Goal: Connect with others: Connect with others

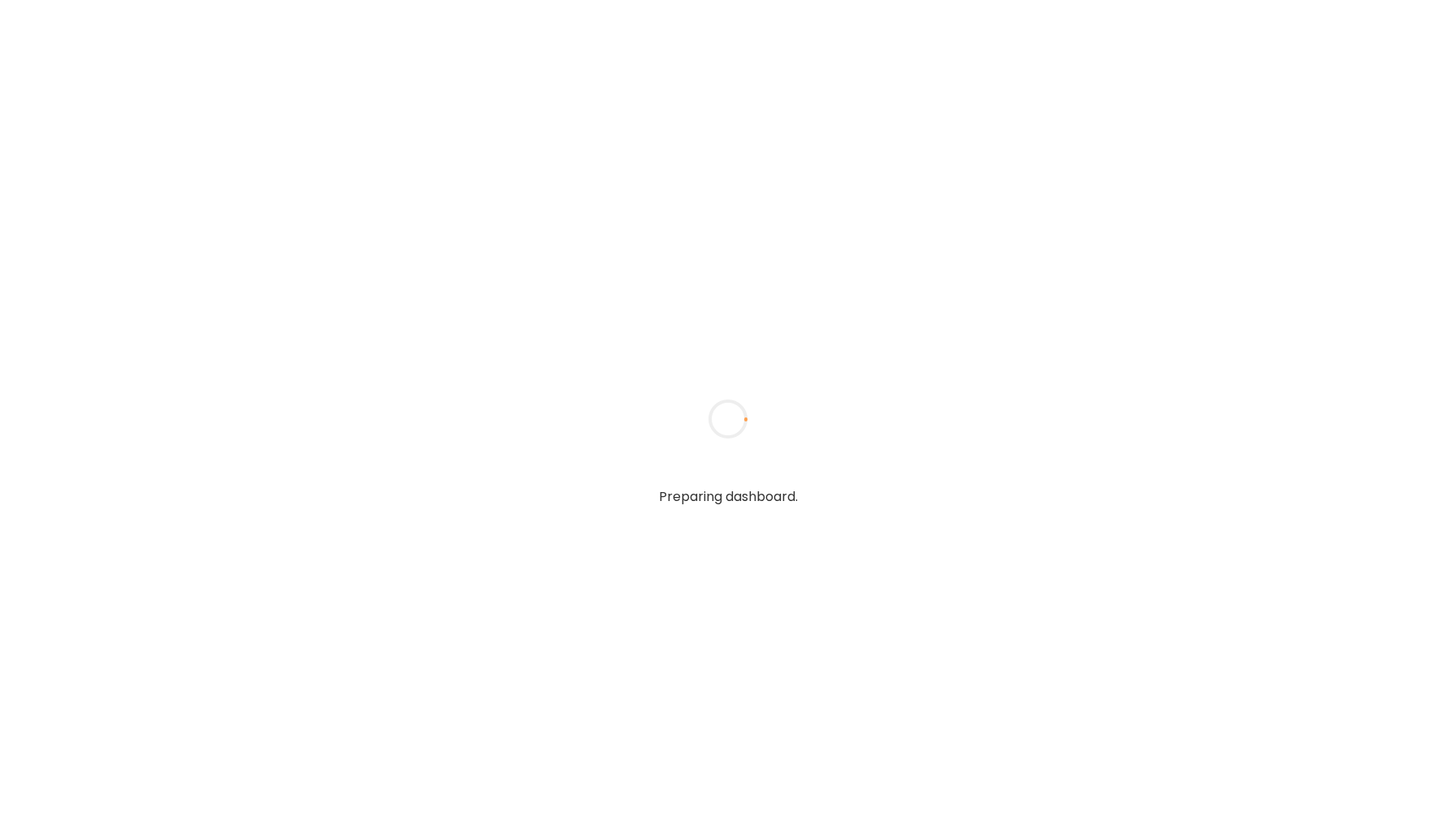
type input "*****"
type input "**********"
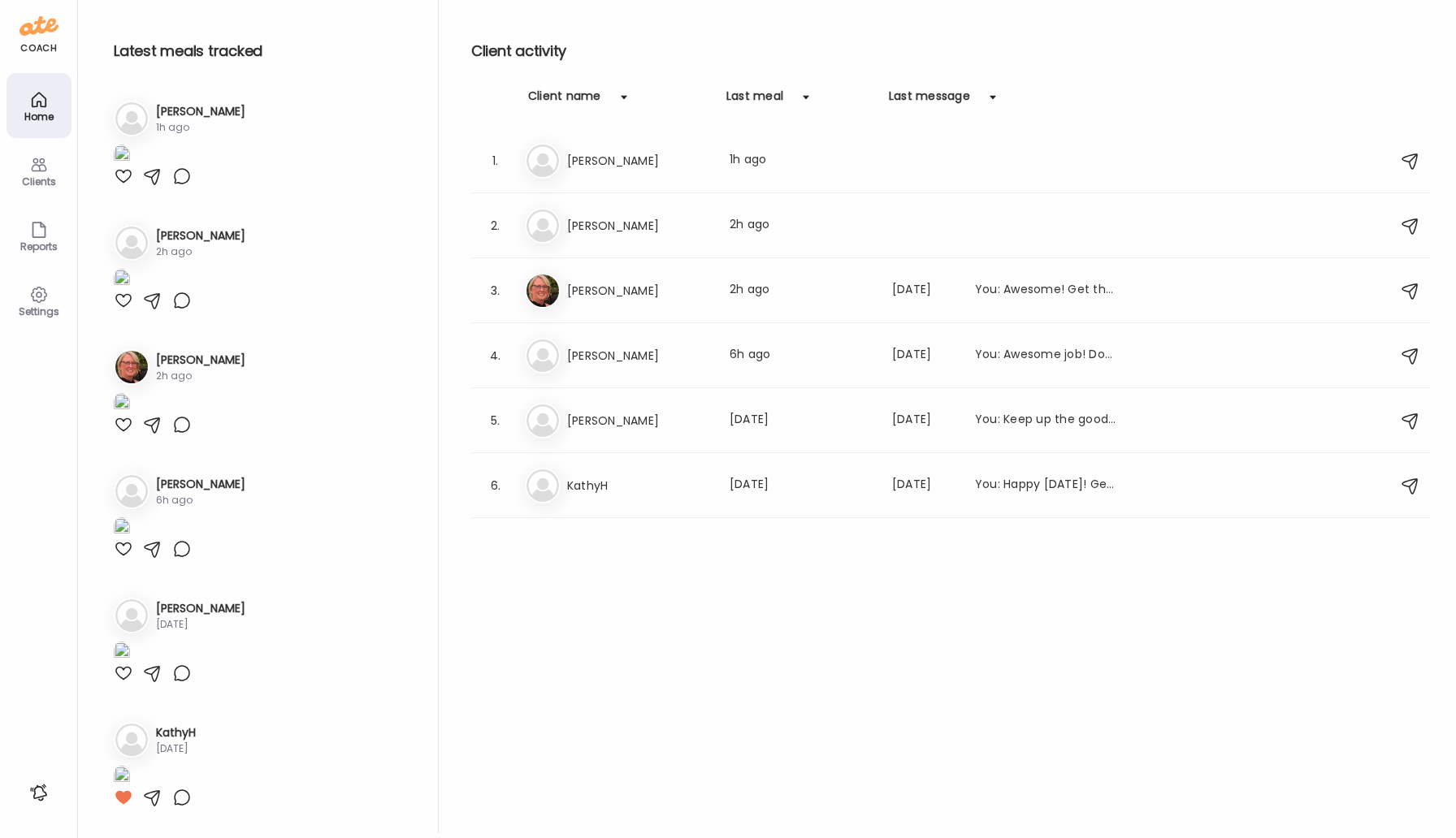
scroll to position [1273, 0]
type input "**********"
click at [130, 517] on img at bounding box center [121, 528] width 16 height 22
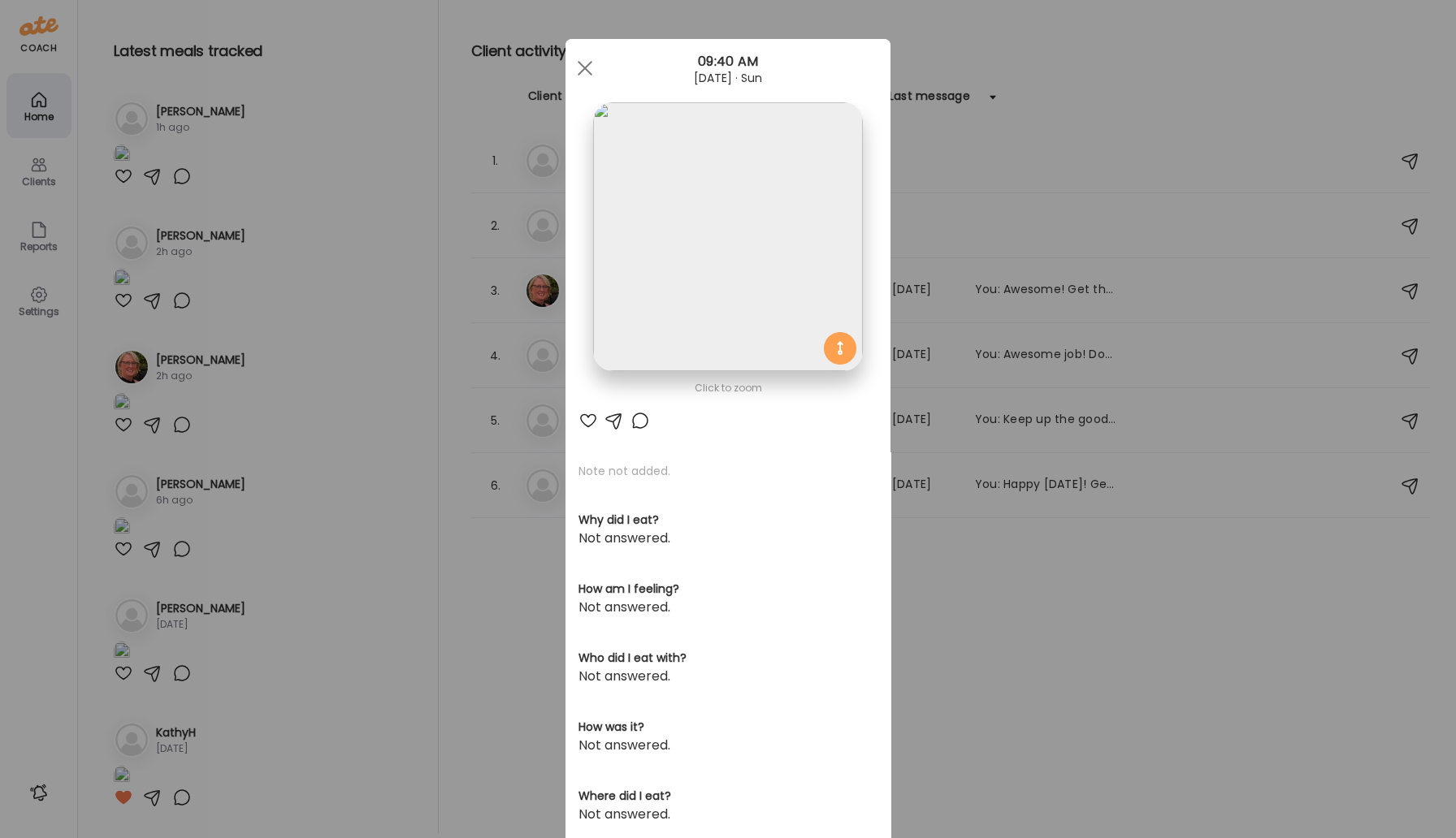
click at [674, 249] on img at bounding box center [728, 236] width 269 height 269
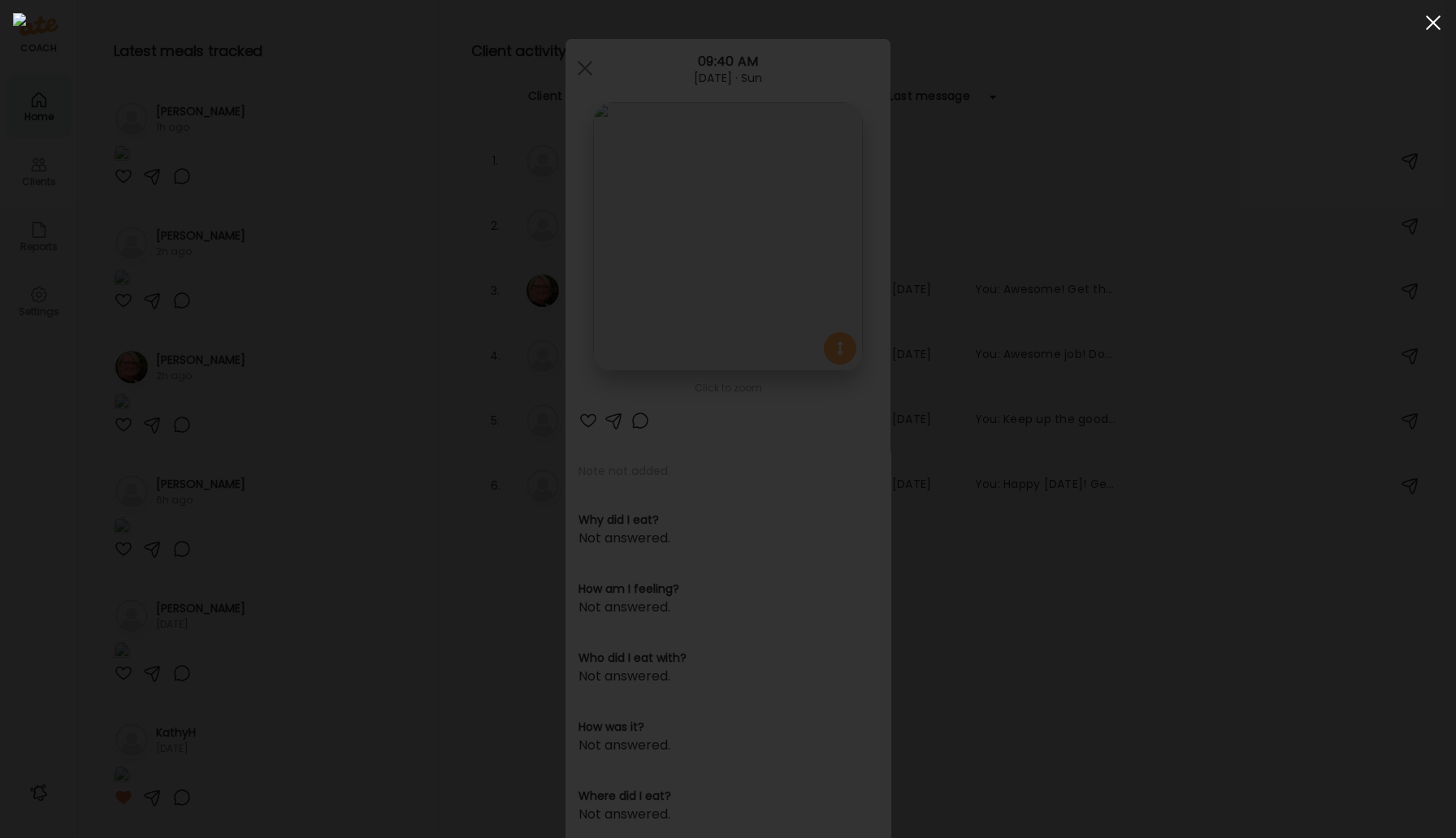
click at [1436, 31] on div at bounding box center [1432, 22] width 33 height 33
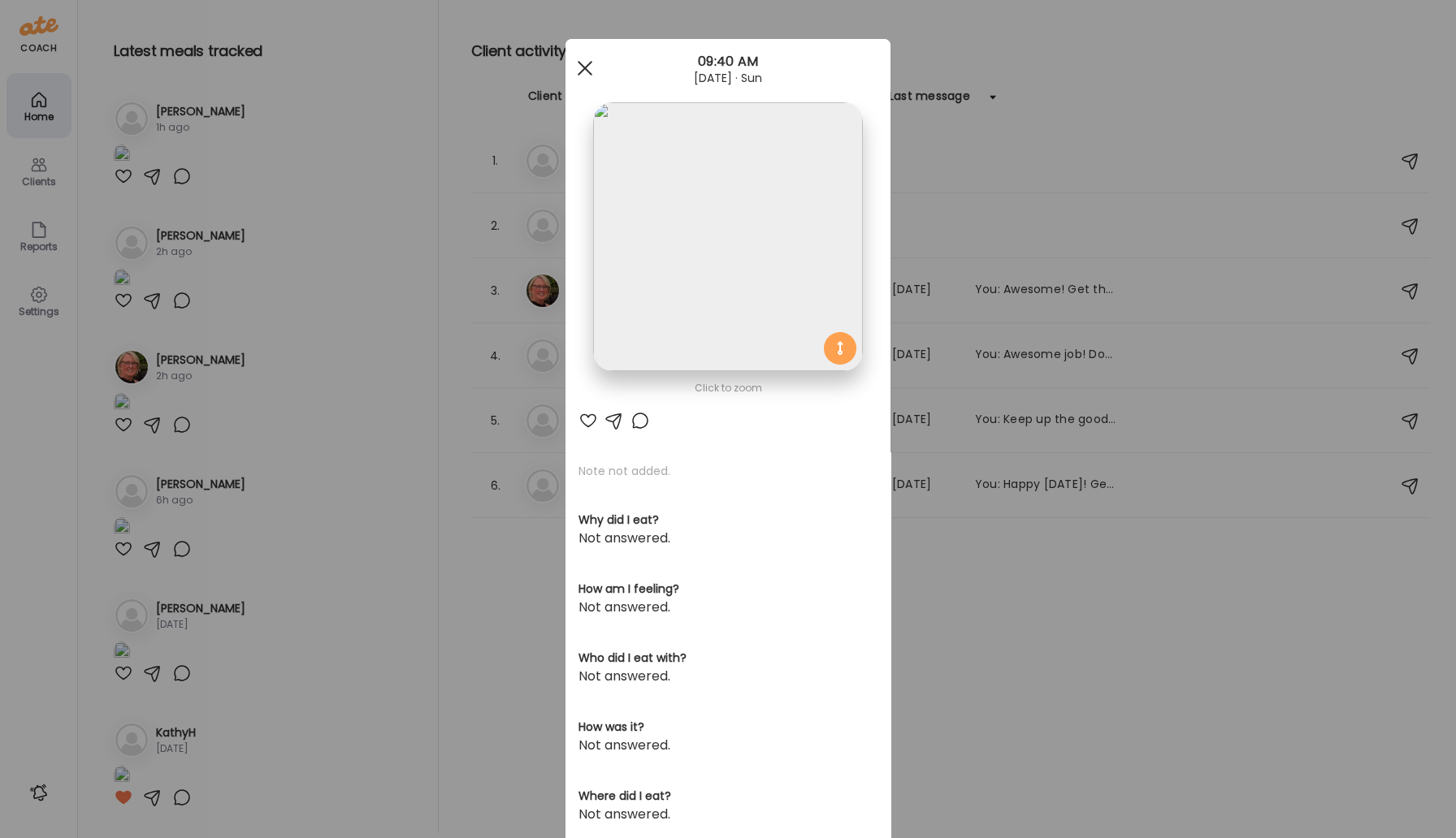
click at [590, 62] on span at bounding box center [584, 68] width 15 height 15
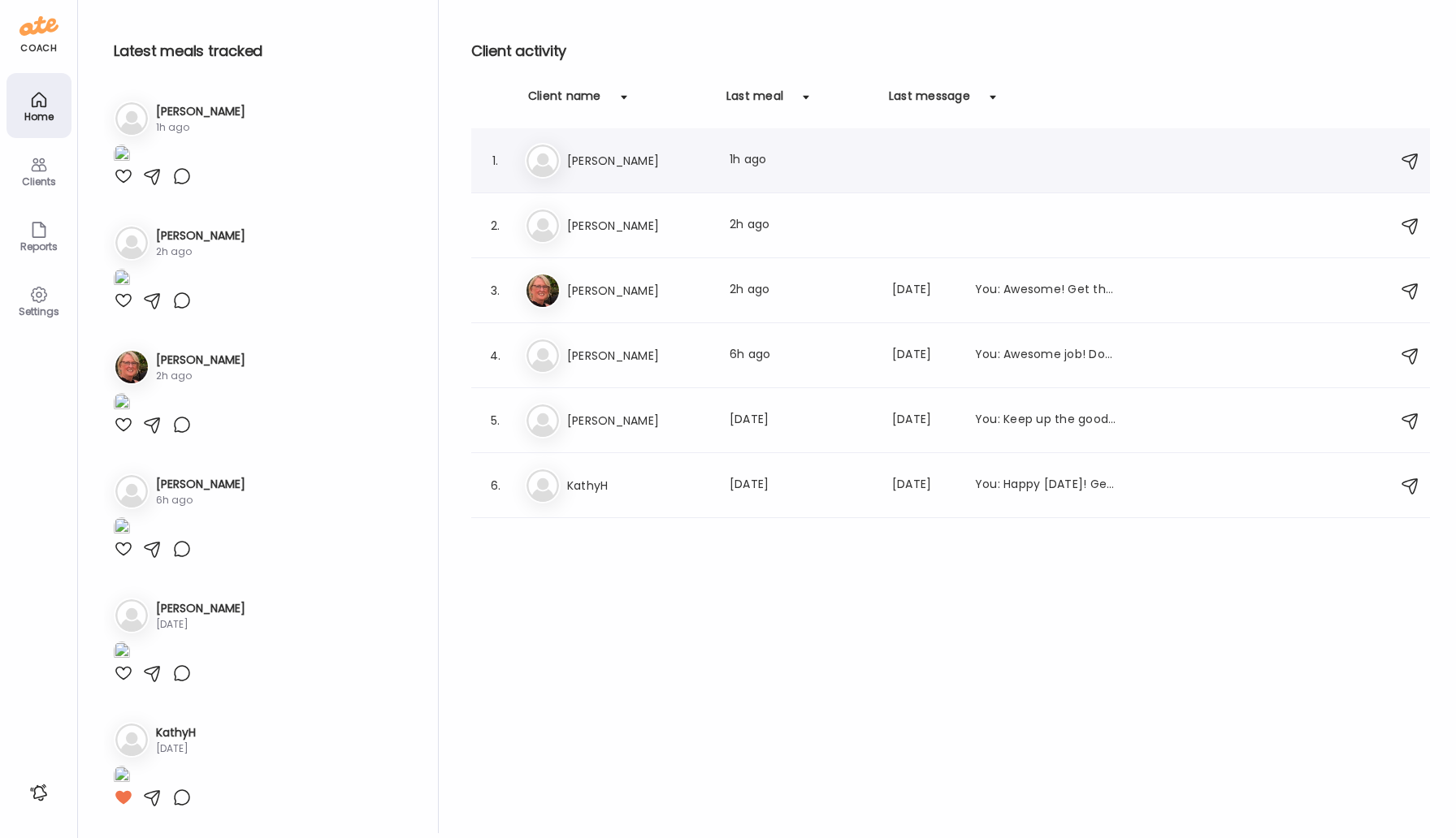
click at [587, 167] on h3 "[PERSON_NAME]" at bounding box center [638, 161] width 143 height 19
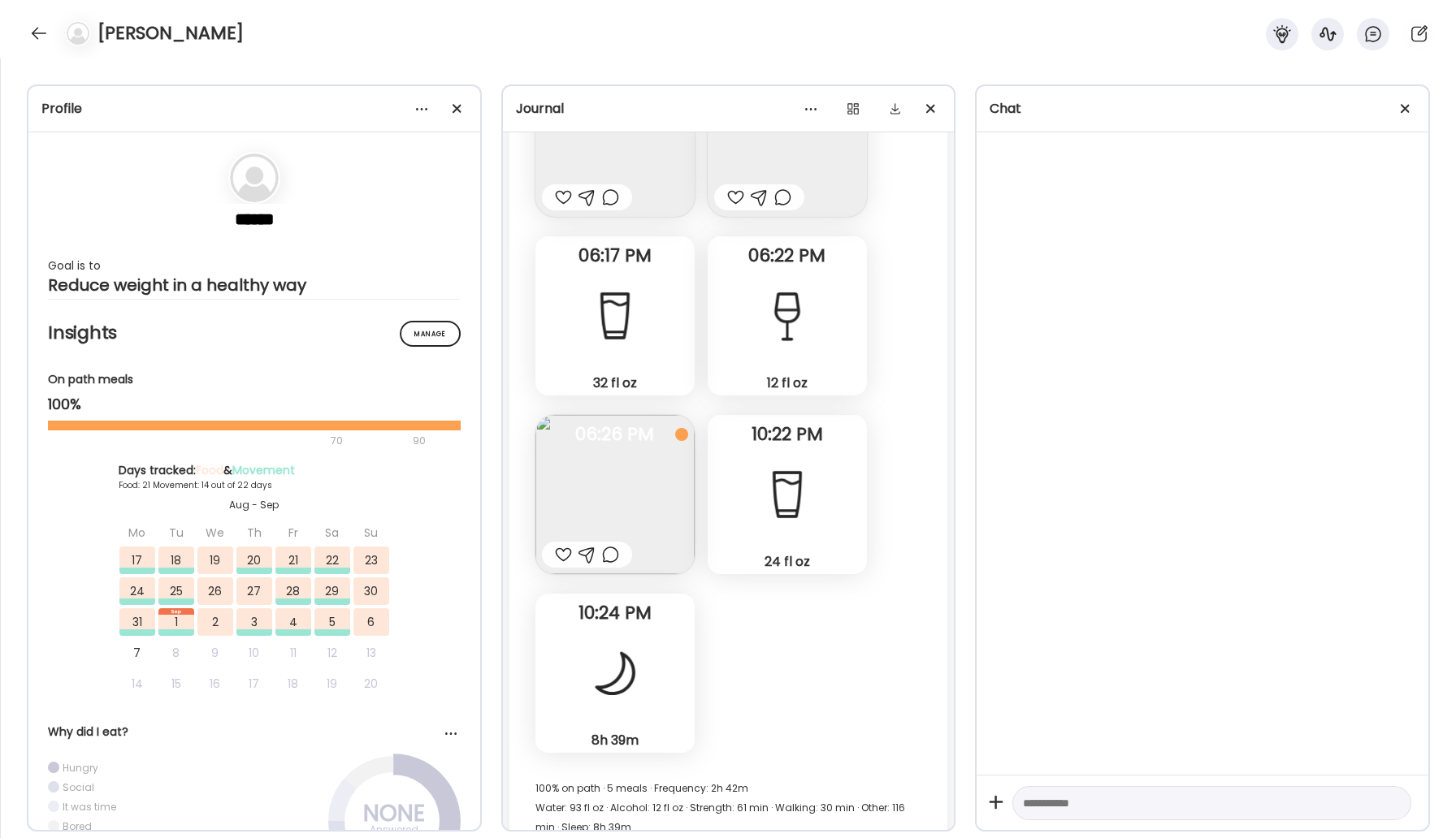
scroll to position [42557, 0]
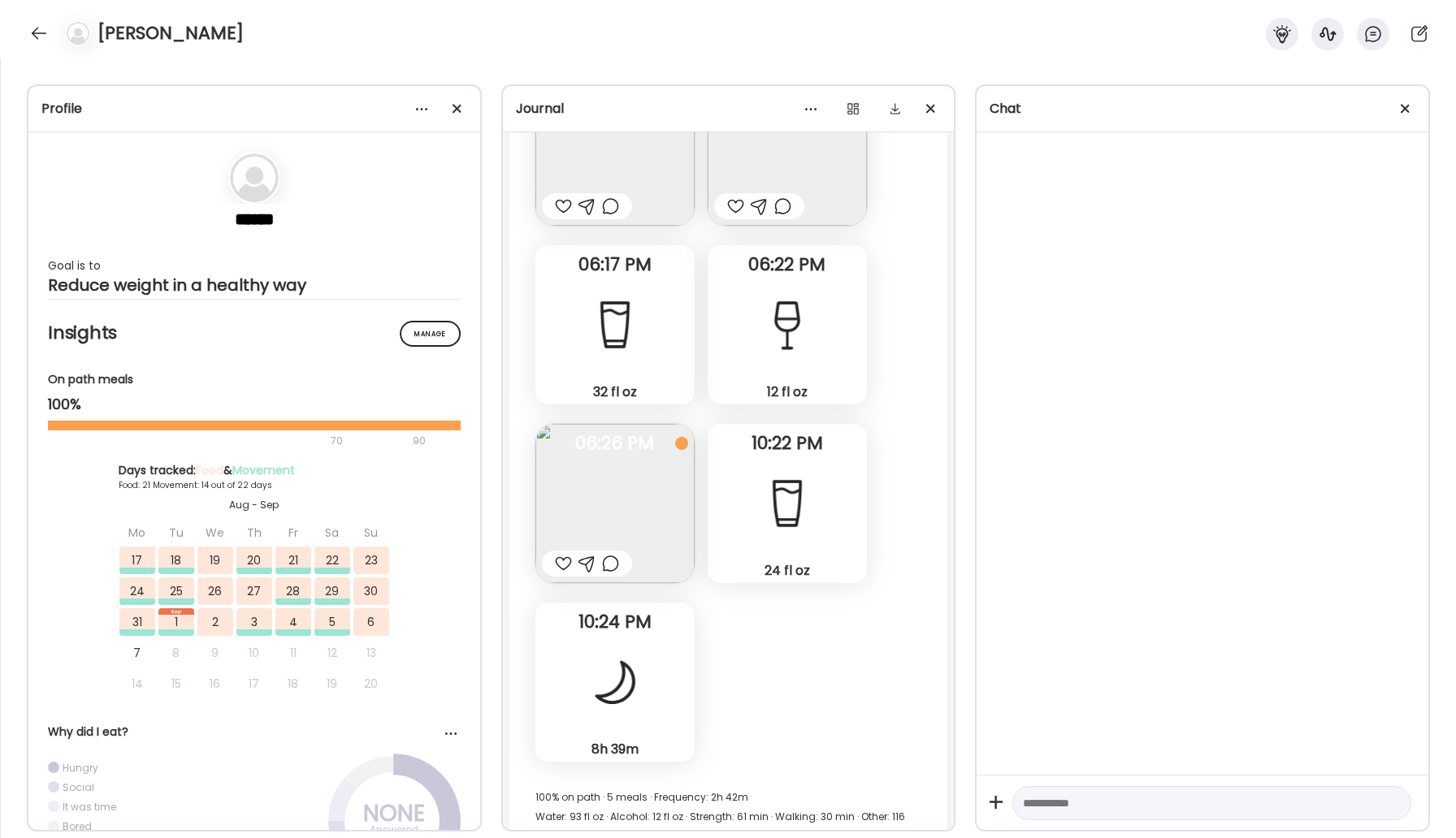
click at [632, 424] on img at bounding box center [614, 503] width 159 height 159
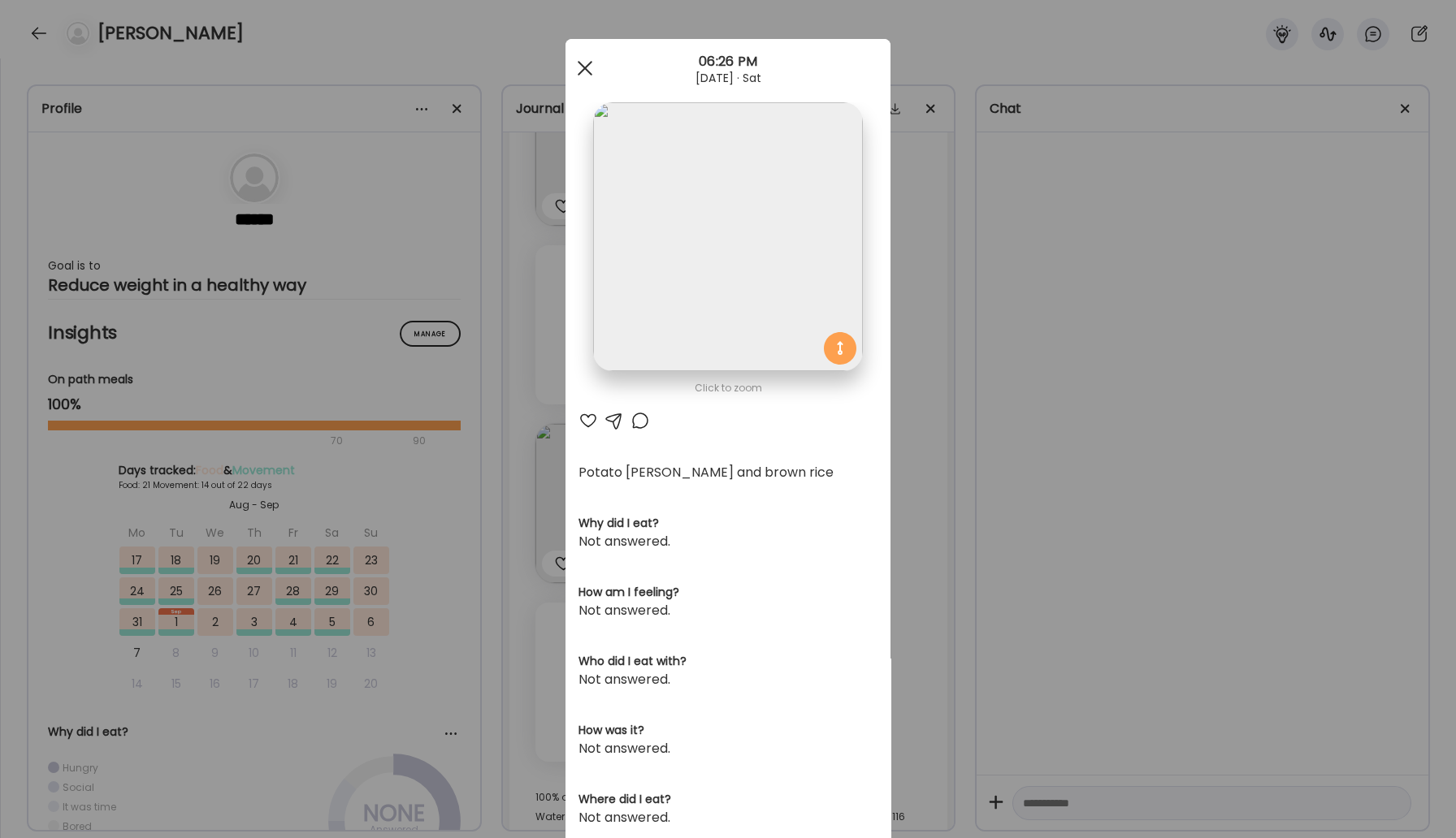
click at [587, 68] on div at bounding box center [584, 68] width 33 height 33
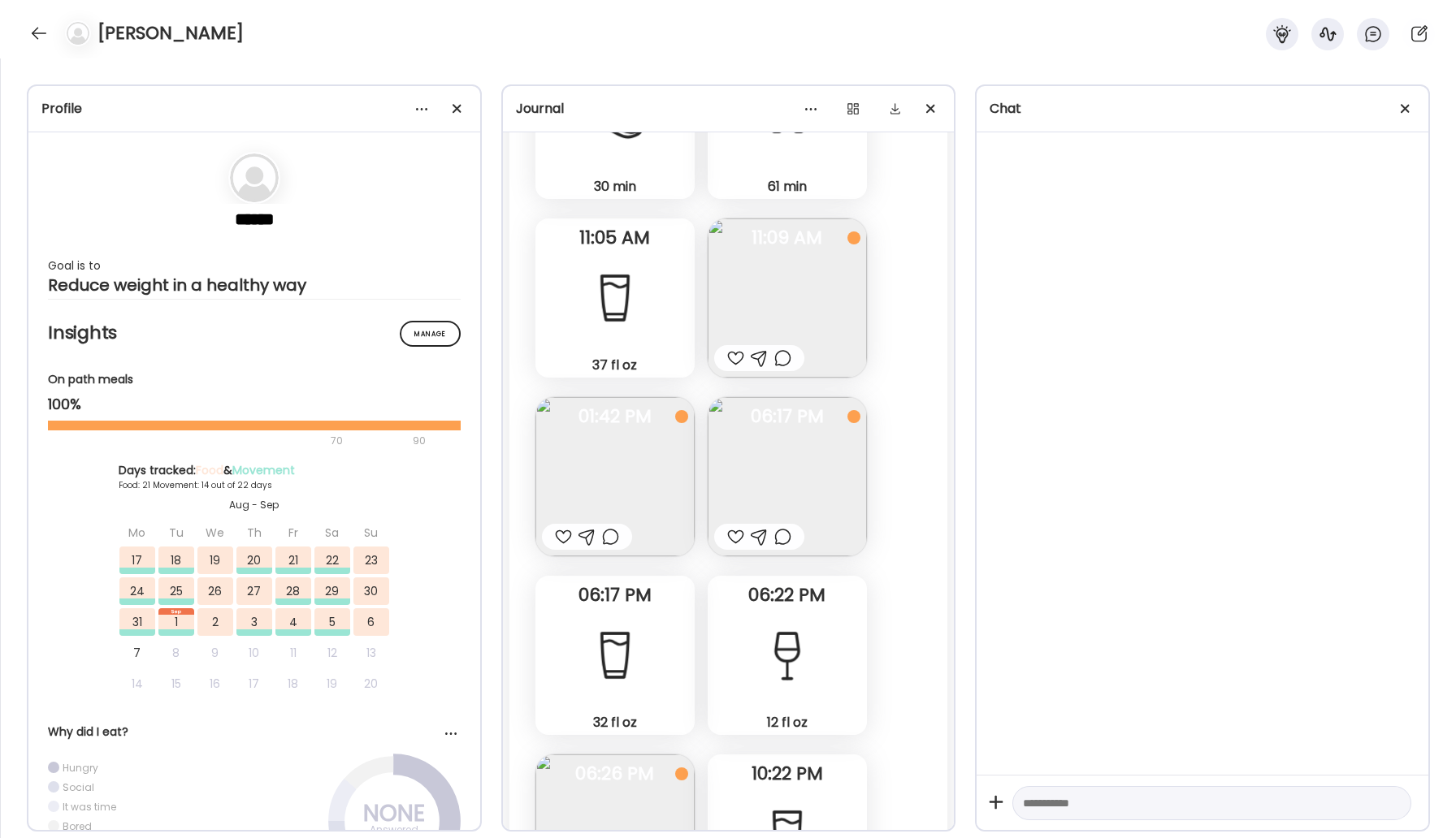
scroll to position [42228, 0]
click at [756, 396] on img at bounding box center [786, 475] width 159 height 159
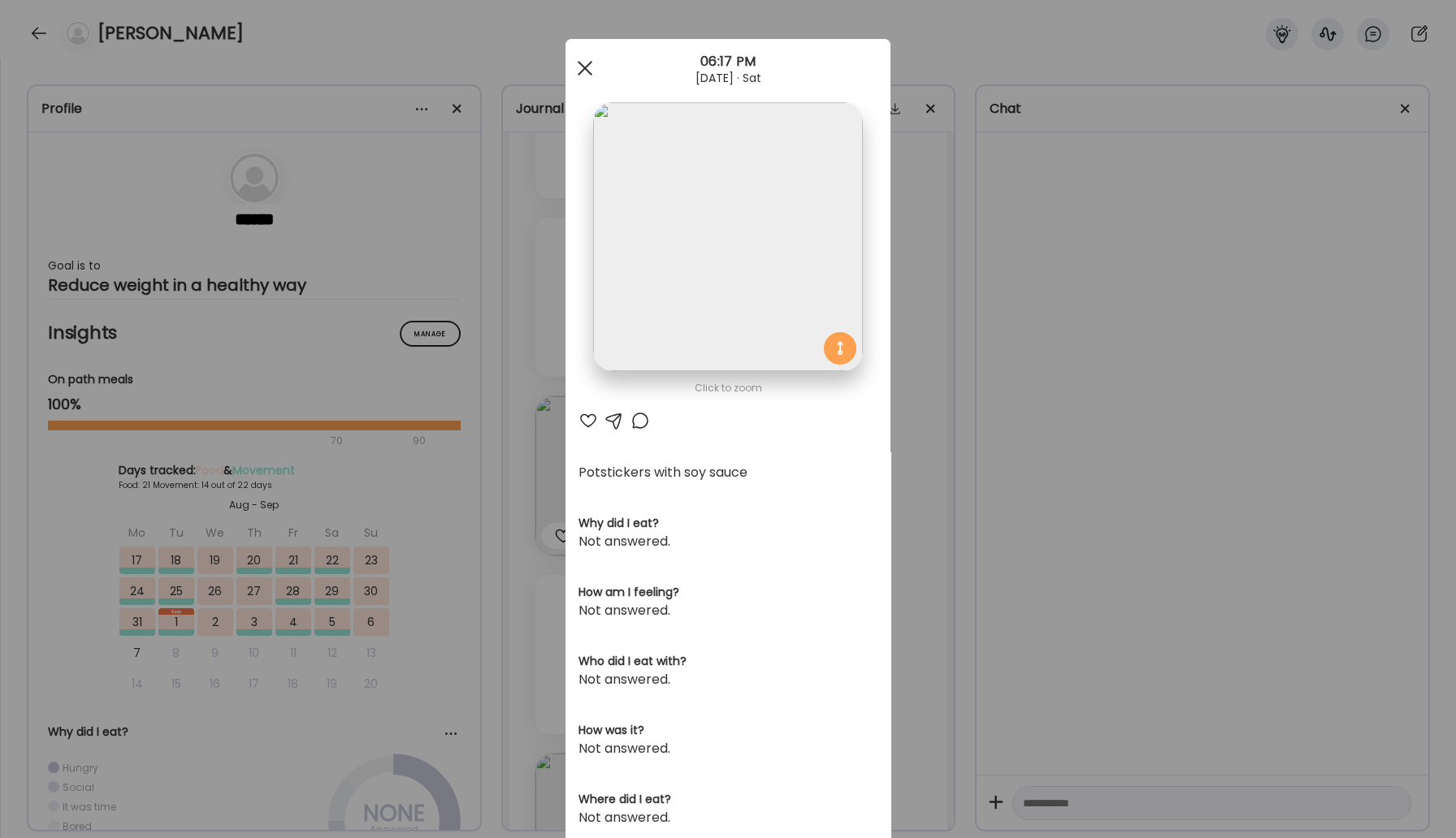
click at [579, 59] on div at bounding box center [584, 68] width 33 height 33
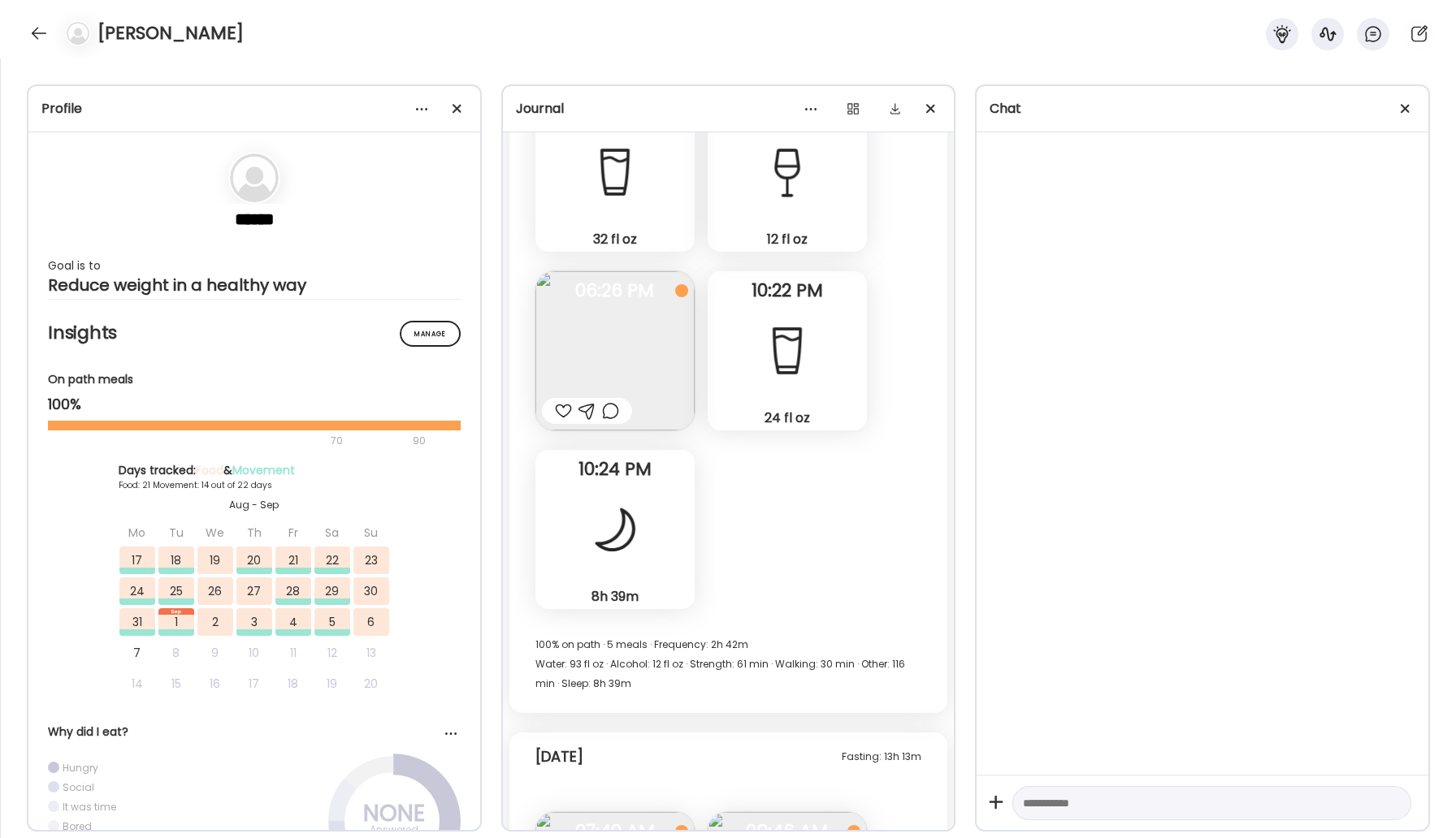
scroll to position [43124, 0]
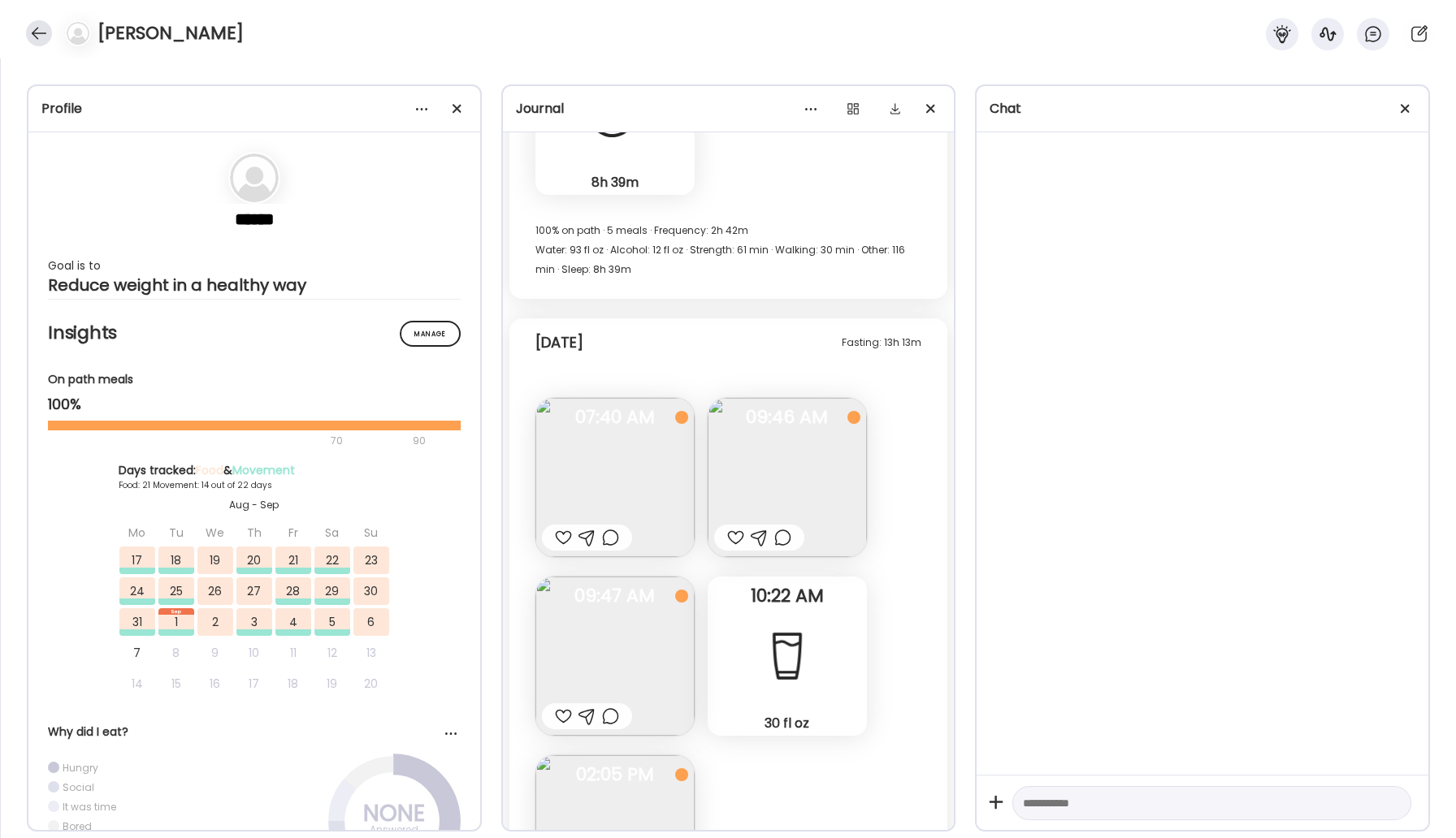
click at [46, 33] on div at bounding box center [40, 33] width 26 height 26
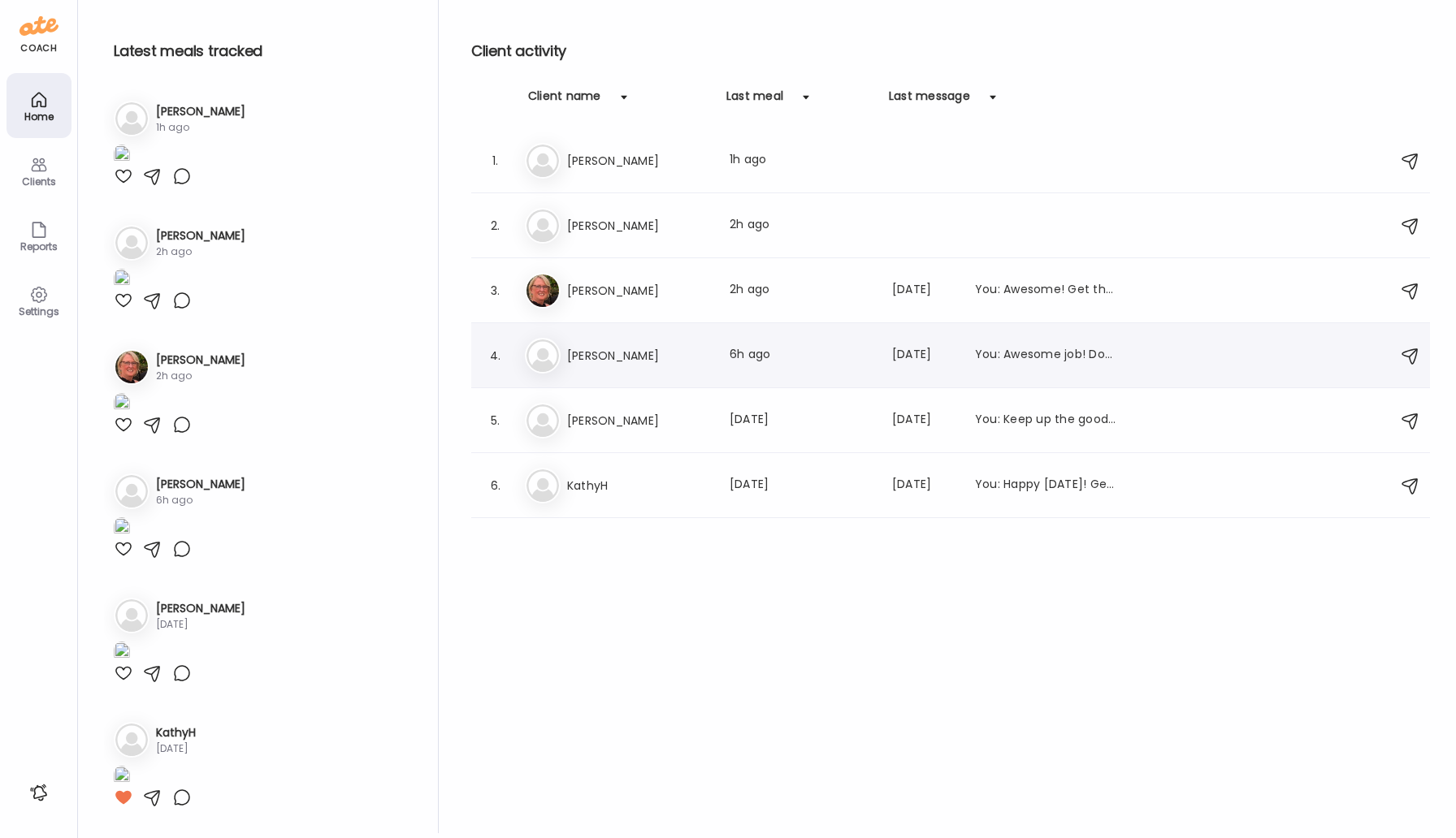
scroll to position [1273, 0]
click at [619, 415] on h3 "[PERSON_NAME]" at bounding box center [638, 421] width 143 height 19
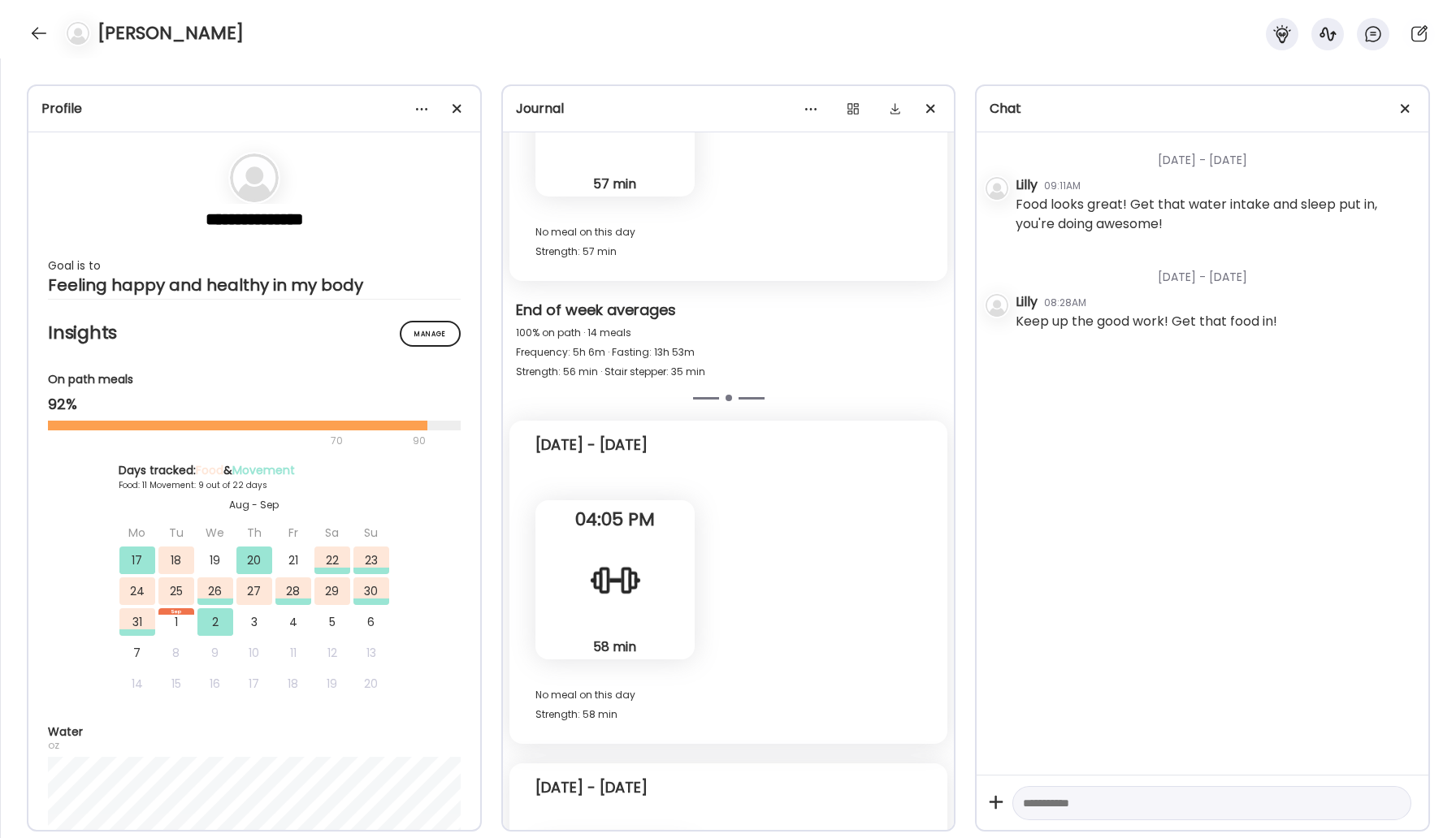
scroll to position [11396, 0]
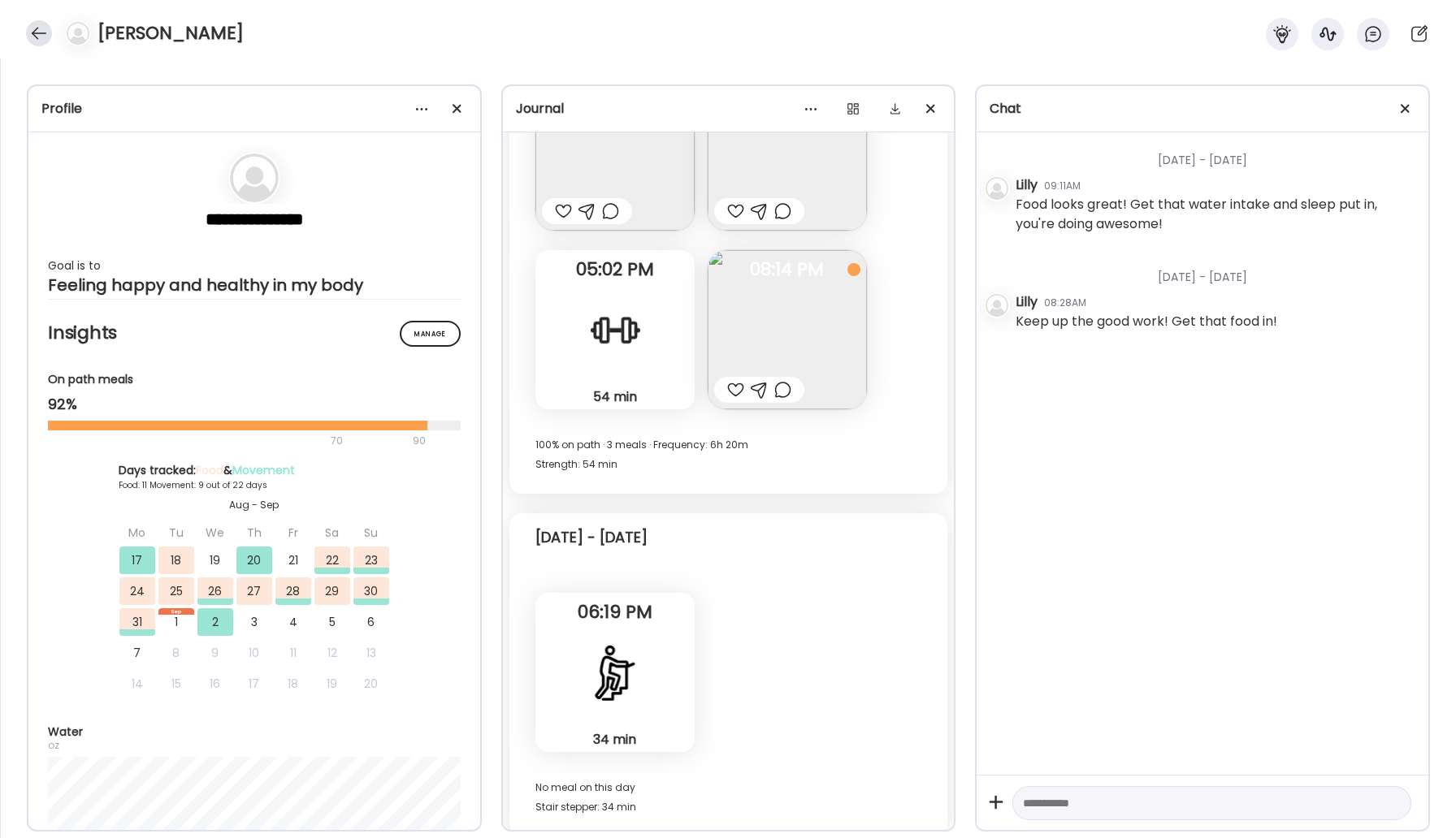
click at [29, 31] on div at bounding box center [40, 33] width 26 height 26
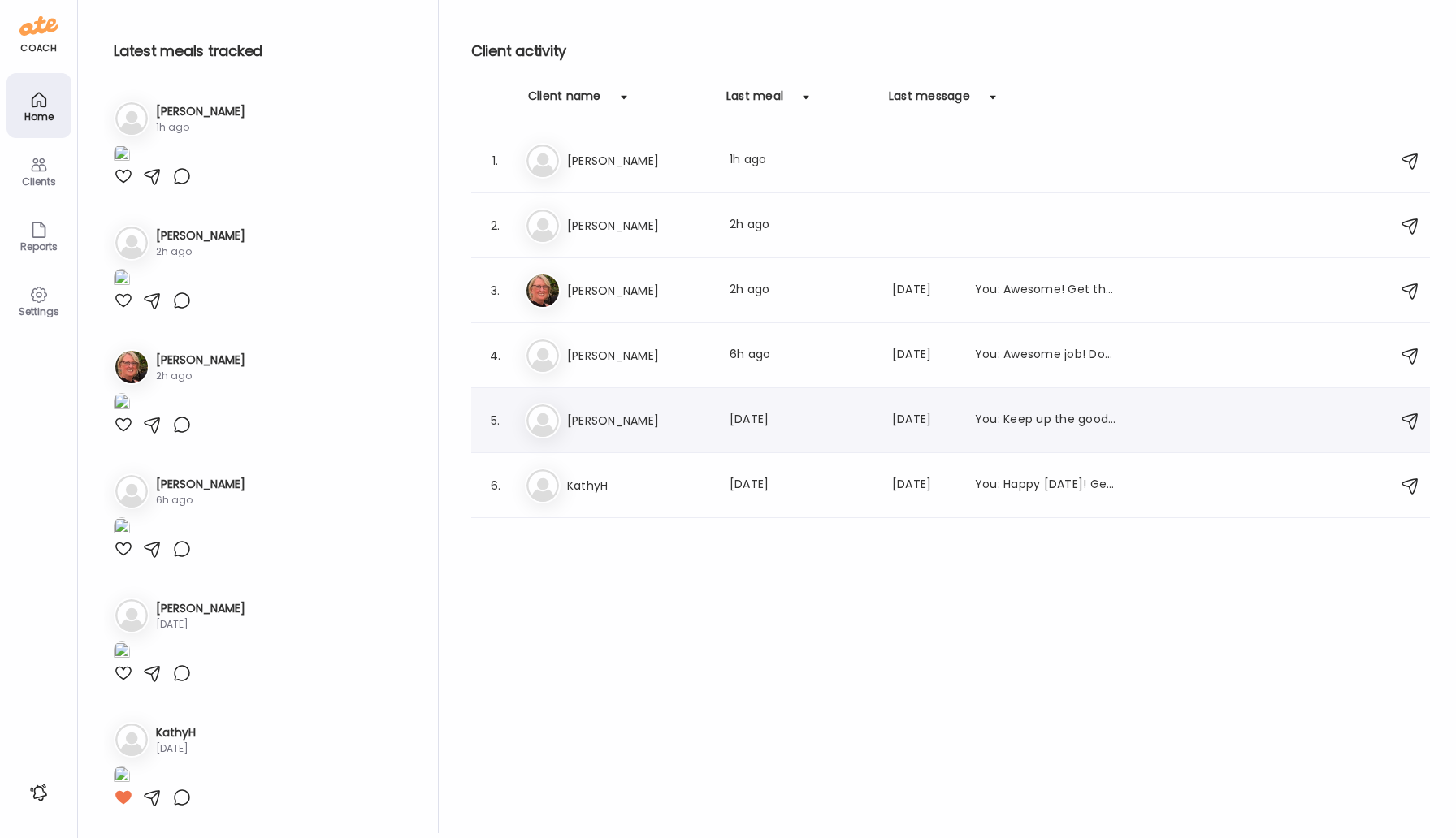
scroll to position [1273, 0]
click at [598, 482] on h3 "KathyH" at bounding box center [638, 486] width 143 height 19
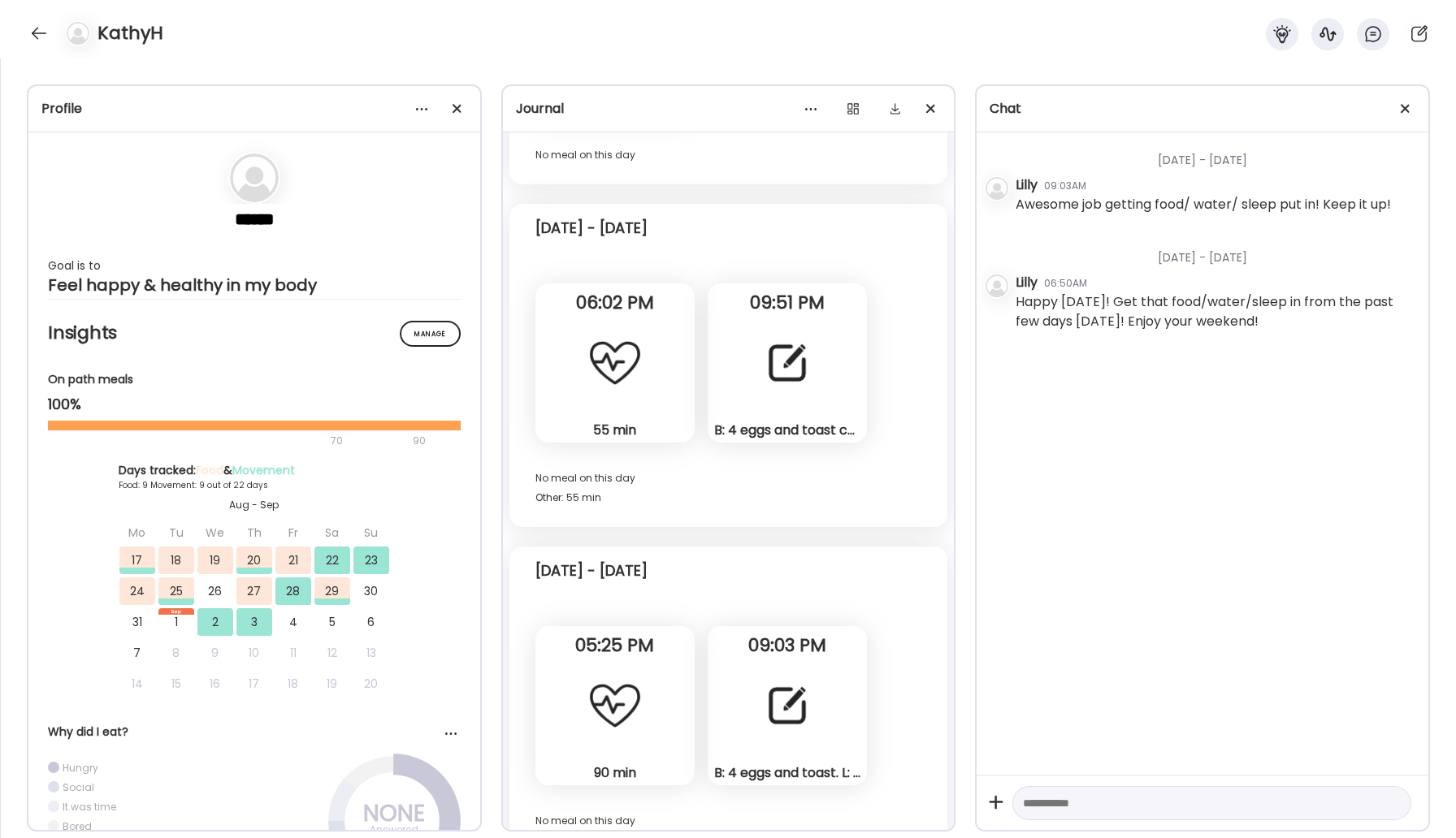
scroll to position [13043, 0]
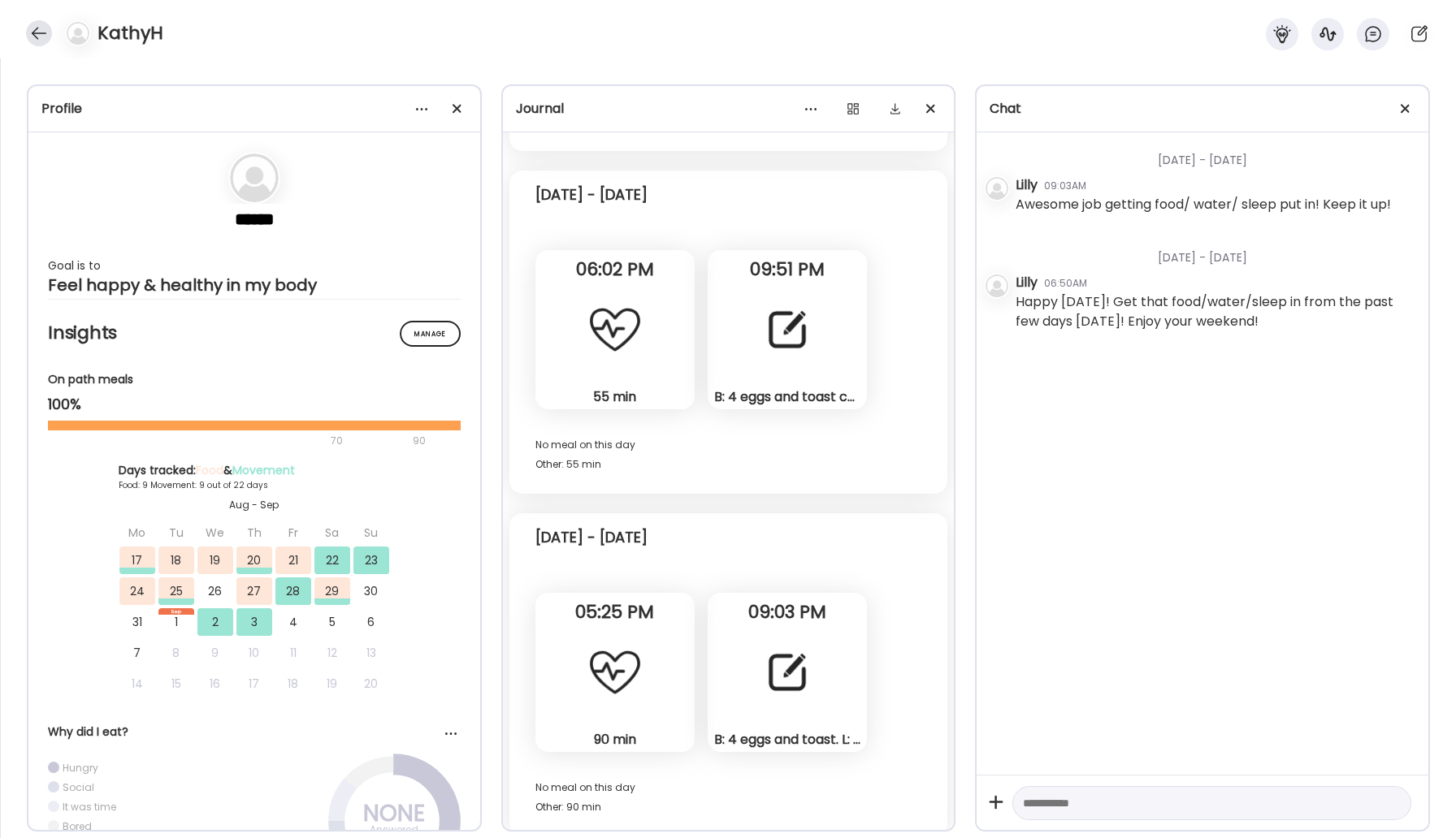
click at [40, 40] on div at bounding box center [40, 33] width 26 height 26
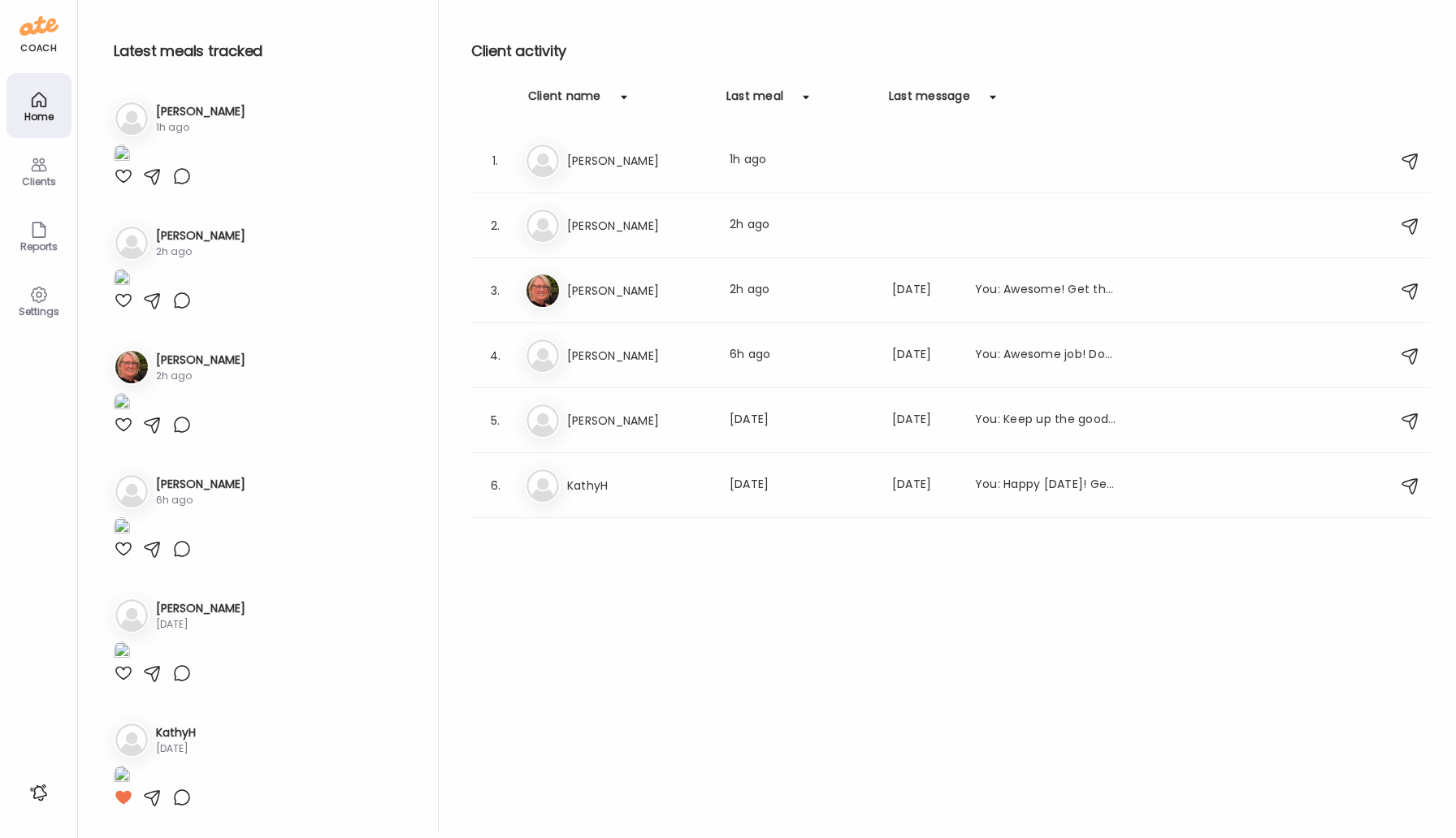
scroll to position [1273, 0]
